Goal: Task Accomplishment & Management: Use online tool/utility

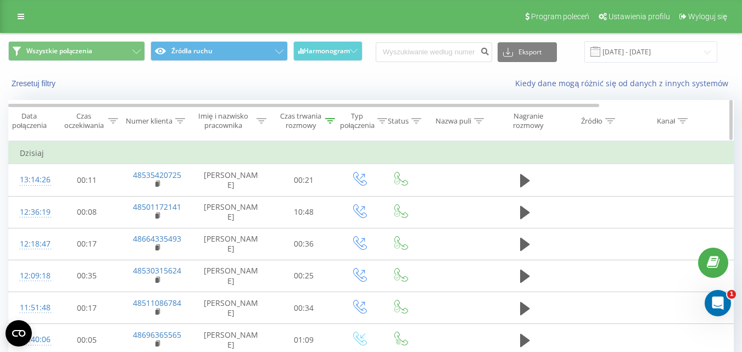
click at [329, 119] on icon at bounding box center [330, 120] width 10 height 5
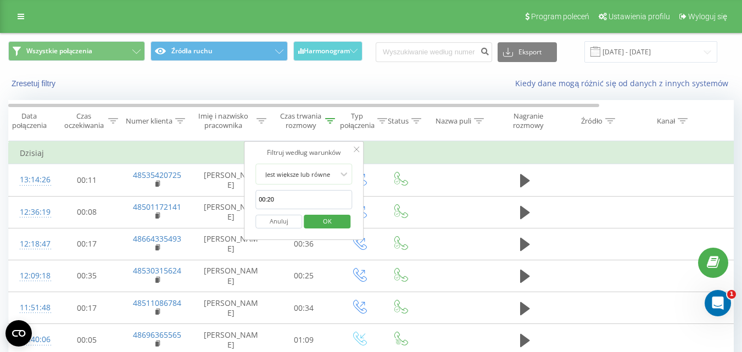
click at [309, 188] on form "Jest większe lub równe 00:20 Anuluj OK" at bounding box center [303, 199] width 97 height 70
click at [316, 176] on div at bounding box center [298, 174] width 78 height 10
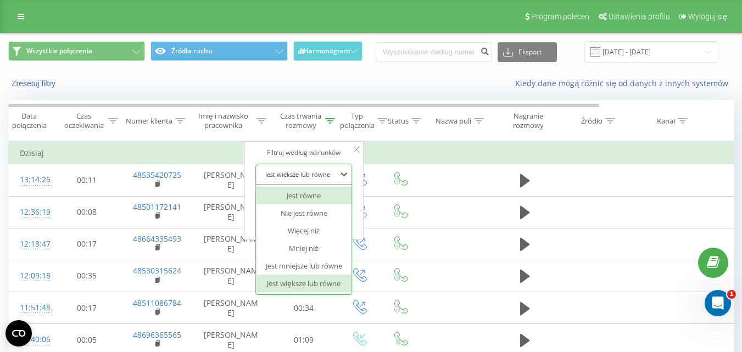
click at [310, 154] on div "Filtruj według warunków" at bounding box center [303, 152] width 97 height 11
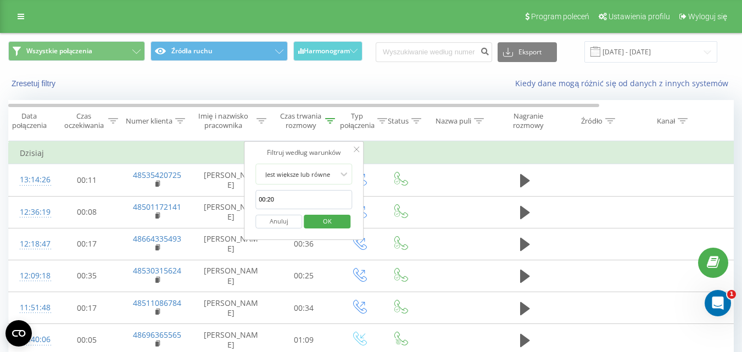
click at [284, 221] on button "Anuluj" at bounding box center [278, 222] width 47 height 14
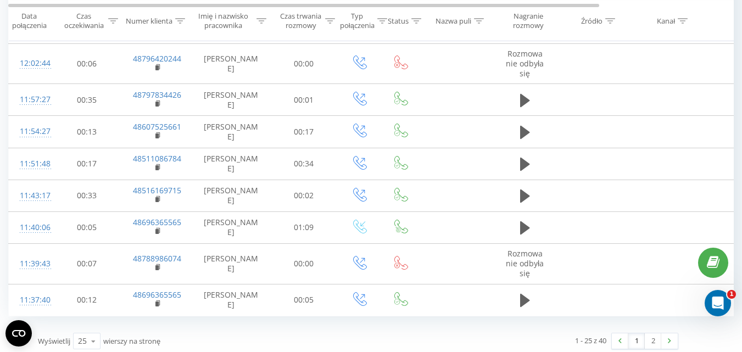
scroll to position [737, 0]
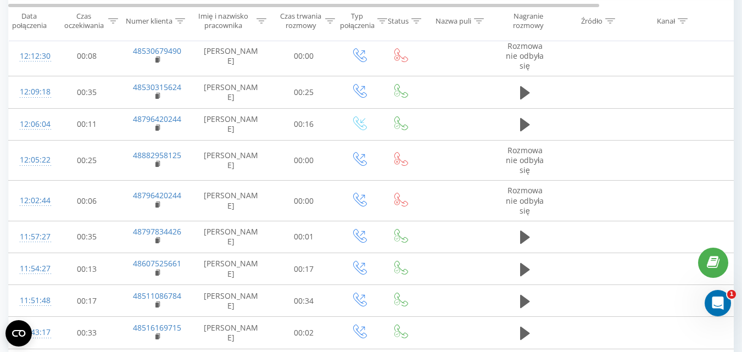
scroll to position [737, 0]
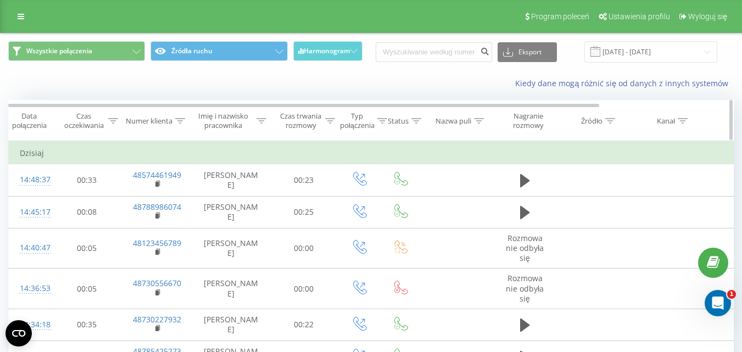
click at [380, 121] on icon at bounding box center [382, 120] width 10 height 5
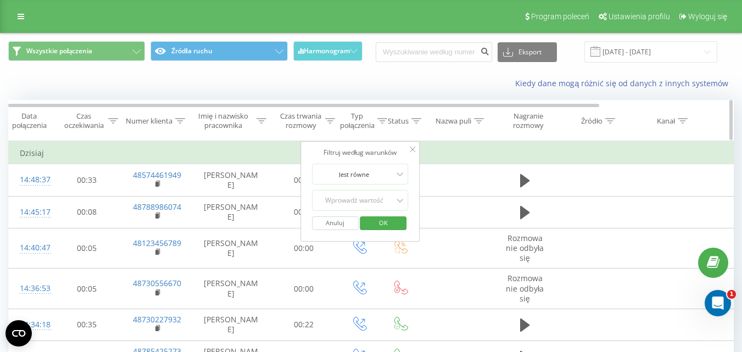
click at [322, 115] on div "Czas trwania rozmowy" at bounding box center [300, 120] width 43 height 19
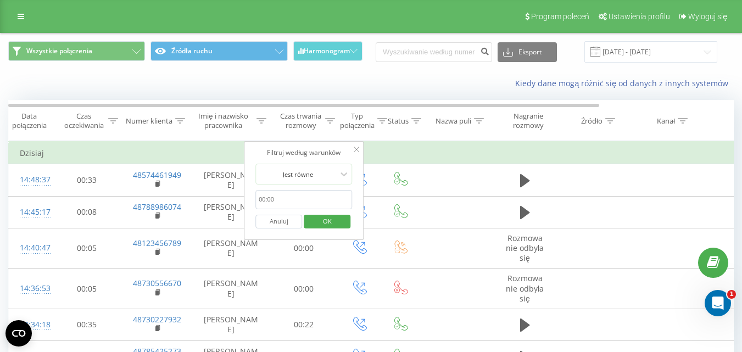
click at [311, 198] on input "text" at bounding box center [303, 199] width 97 height 19
type input "00:20"
click at [320, 180] on div "Jest równe" at bounding box center [298, 174] width 80 height 16
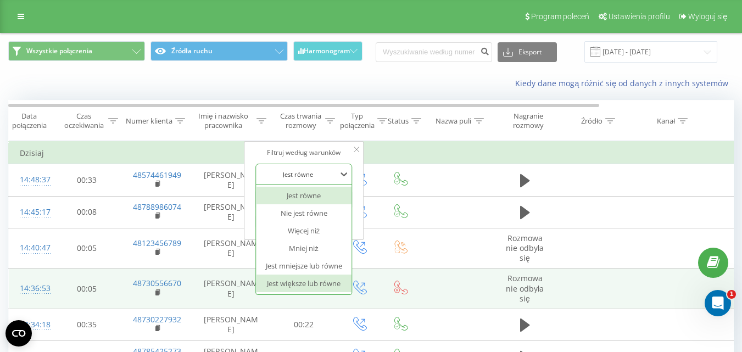
click at [304, 286] on div "Jest większe lub równe" at bounding box center [304, 284] width 96 height 18
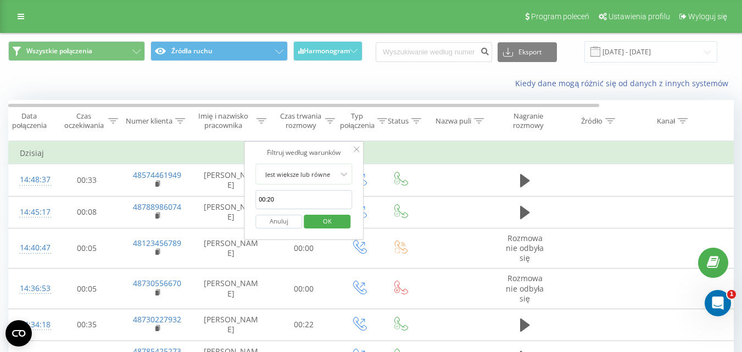
click at [328, 224] on span "OK" at bounding box center [327, 221] width 31 height 17
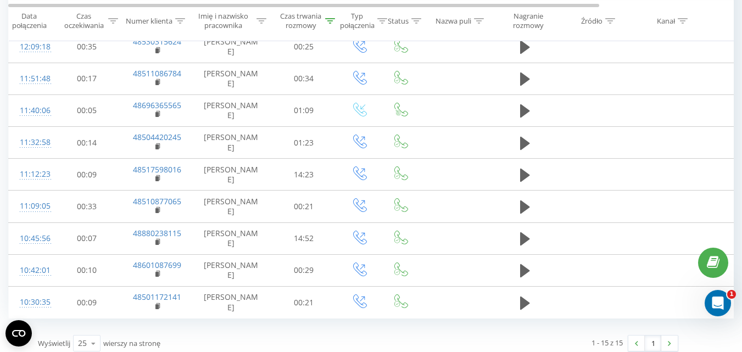
scroll to position [333, 0]
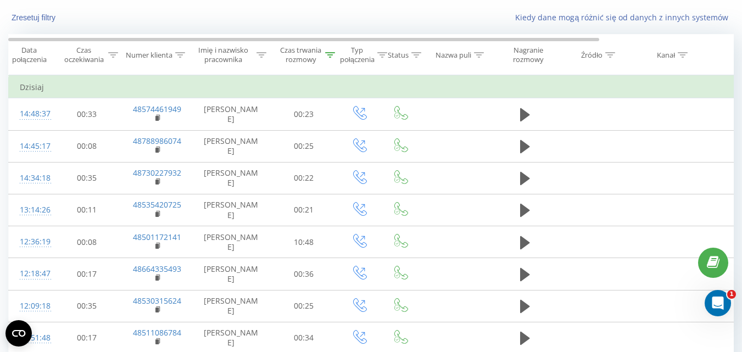
scroll to position [34, 0]
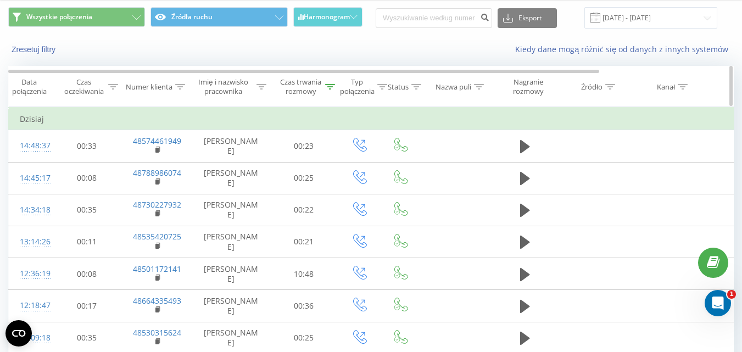
click at [329, 89] on icon at bounding box center [330, 86] width 10 height 5
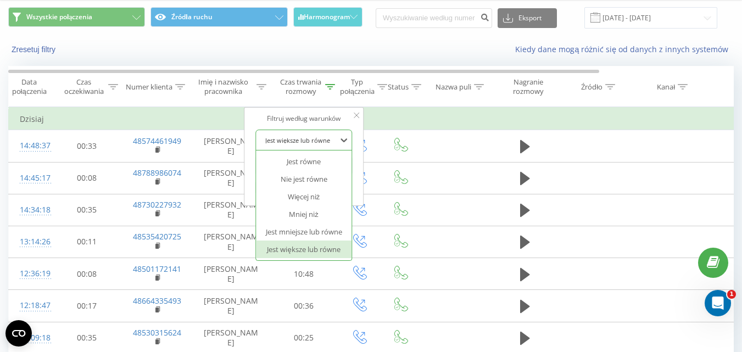
click at [294, 143] on div at bounding box center [298, 140] width 78 height 10
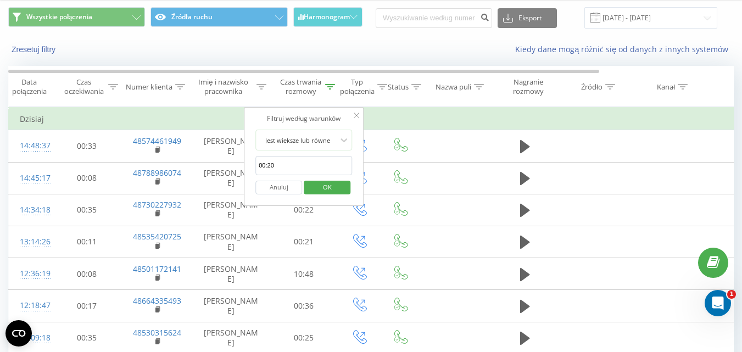
click at [315, 117] on div "Filtruj według warunków" at bounding box center [303, 118] width 97 height 11
click at [289, 190] on button "Anuluj" at bounding box center [278, 188] width 47 height 14
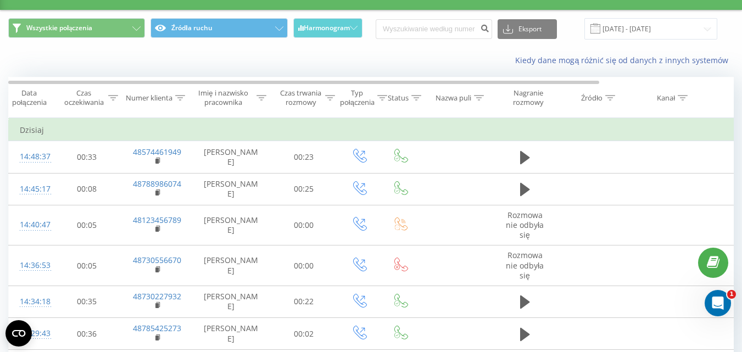
scroll to position [27, 0]
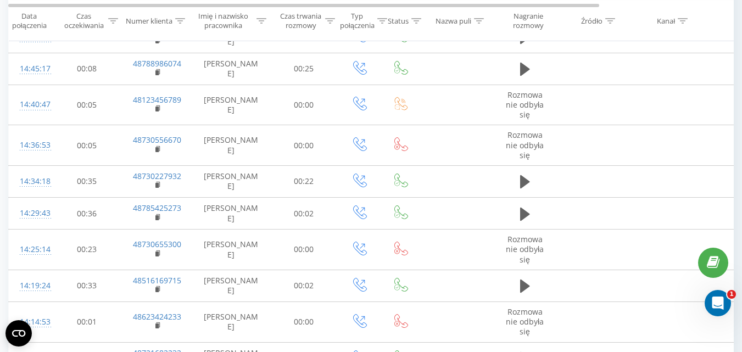
scroll to position [76, 0]
